Goal: Task Accomplishment & Management: Complete application form

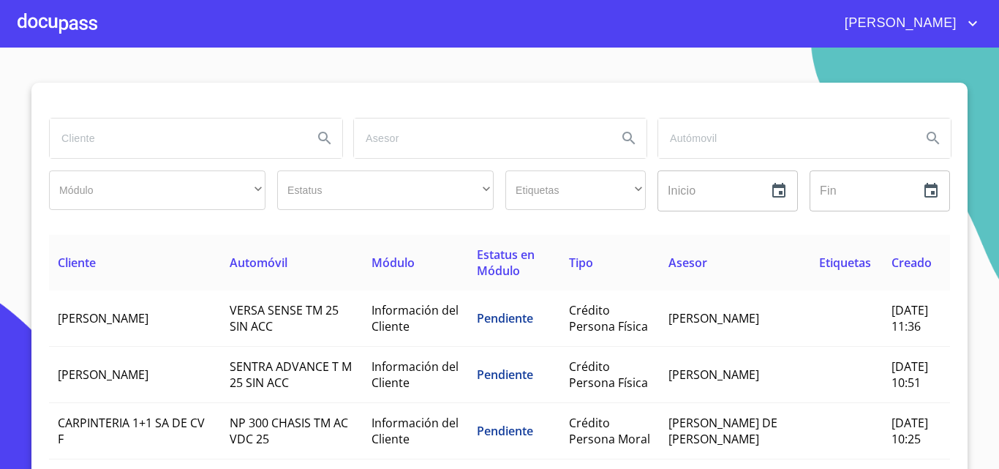
click at [148, 146] on input "search" at bounding box center [176, 137] width 252 height 39
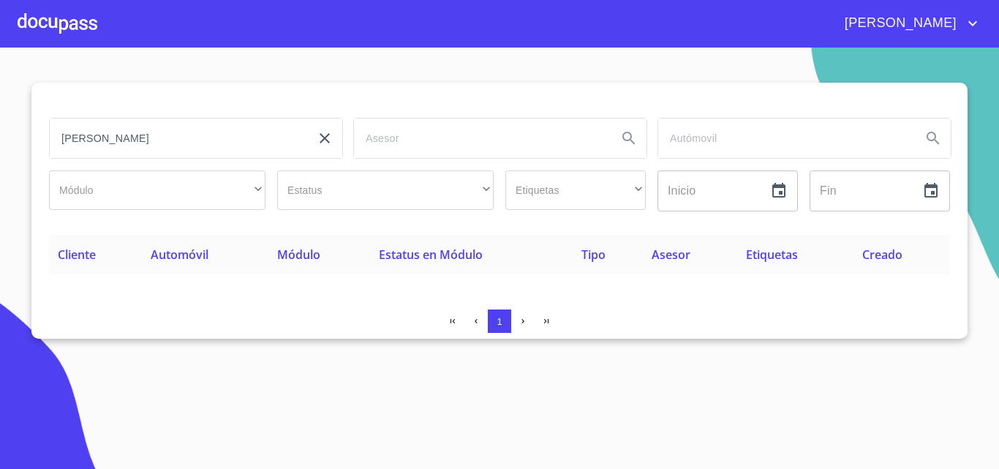
drag, startPoint x: 189, startPoint y: 135, endPoint x: 0, endPoint y: 135, distance: 188.7
click at [0, 135] on section "[PERSON_NAME] ​ ​ Estatus ​ ​ Etiquetas ​ ​ Inicio ​ Fin ​ Cliente Automóvil Mó…" at bounding box center [499, 258] width 999 height 421
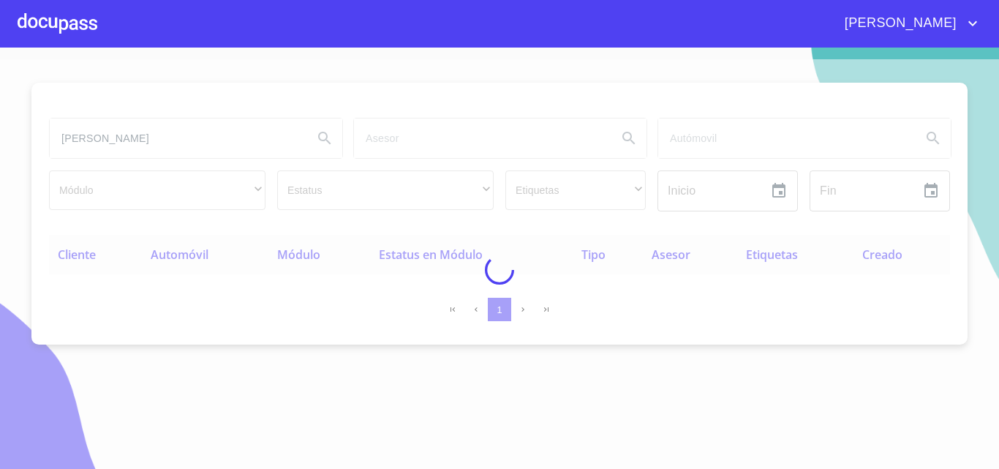
type input "[PERSON_NAME]"
click at [968, 26] on icon "account of current user" at bounding box center [973, 24] width 18 height 18
click at [781, 69] on div at bounding box center [499, 269] width 999 height 421
click at [834, 55] on div at bounding box center [499, 234] width 999 height 469
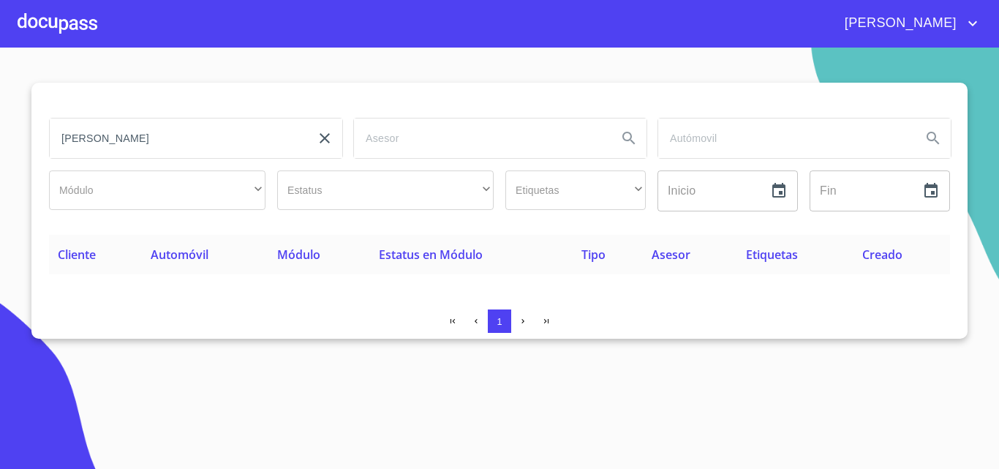
click at [974, 23] on icon "account of current user" at bounding box center [973, 24] width 18 height 18
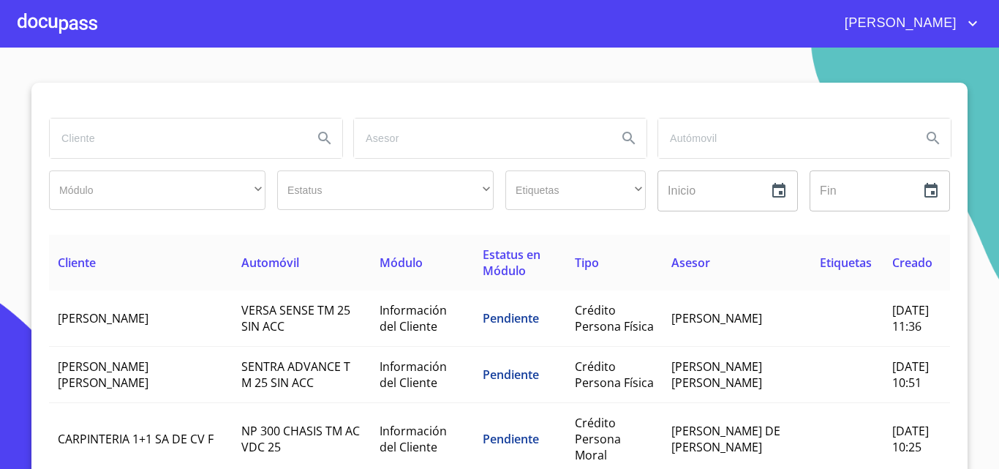
click at [197, 136] on input "search" at bounding box center [176, 137] width 252 height 39
type input "[PERSON_NAME]"
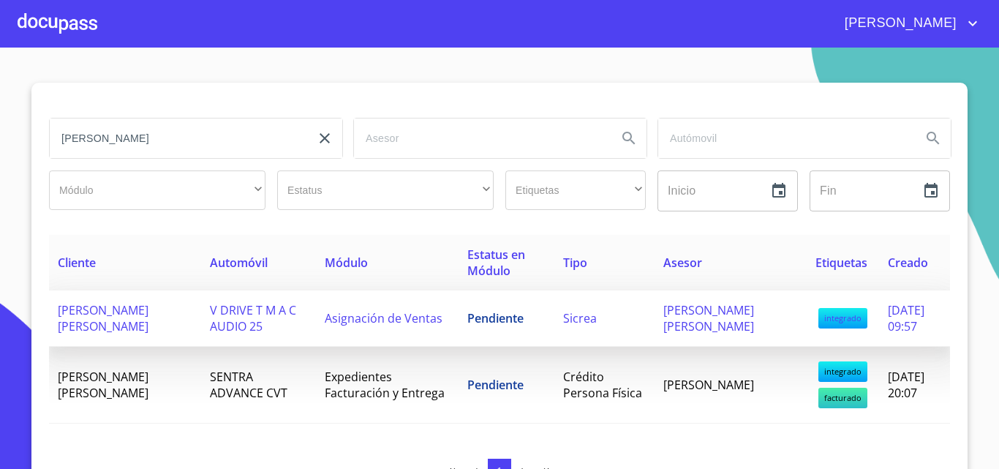
click at [103, 319] on span "GERARDO MARTIN GONZALEZ RODRIGUEZ" at bounding box center [103, 318] width 91 height 32
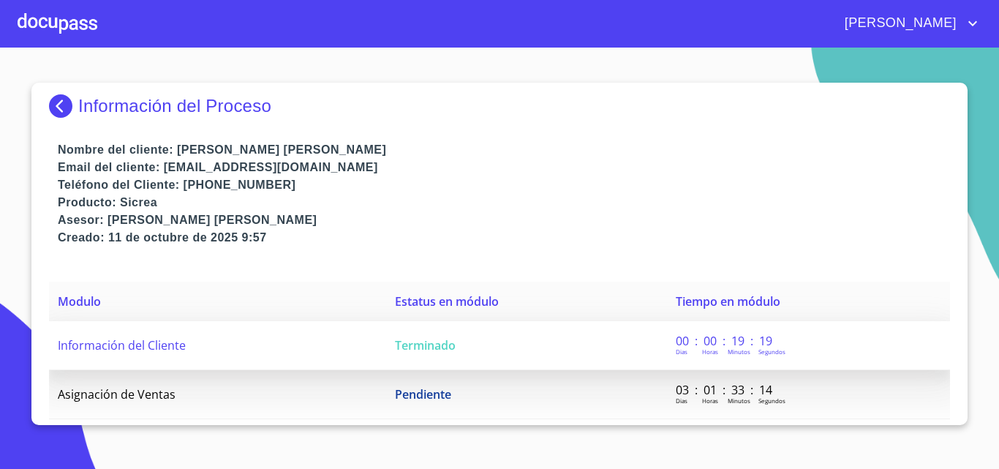
click at [160, 351] on span "Información del Cliente" at bounding box center [122, 345] width 128 height 16
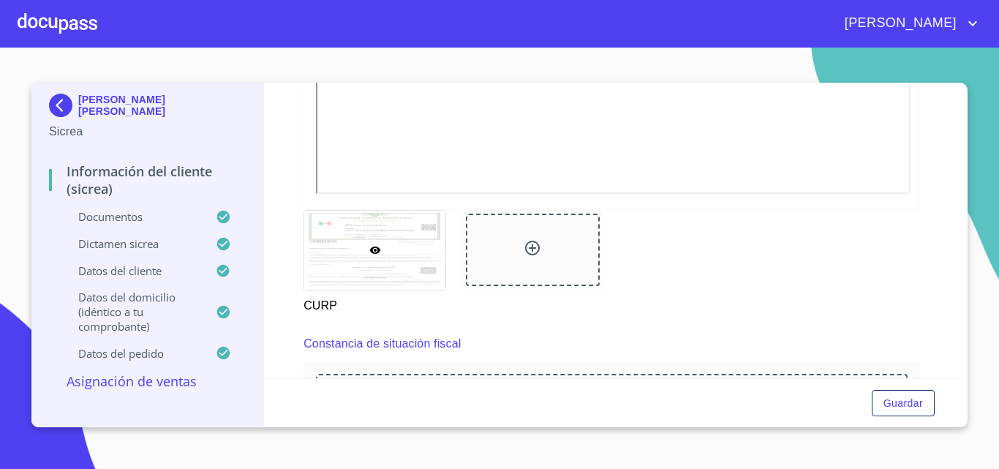
scroll to position [1682, 0]
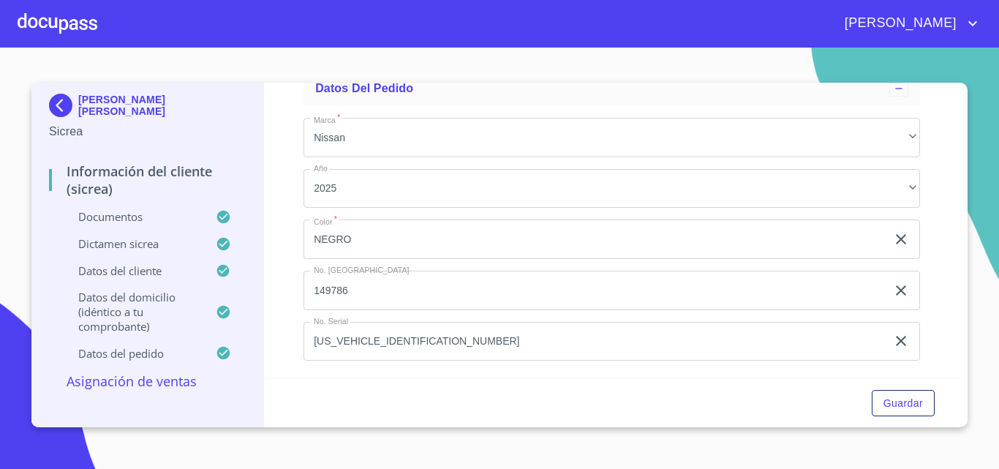
scroll to position [5021, 0]
click at [911, 406] on span "Guardar" at bounding box center [903, 403] width 39 height 18
